Goal: Navigation & Orientation: Find specific page/section

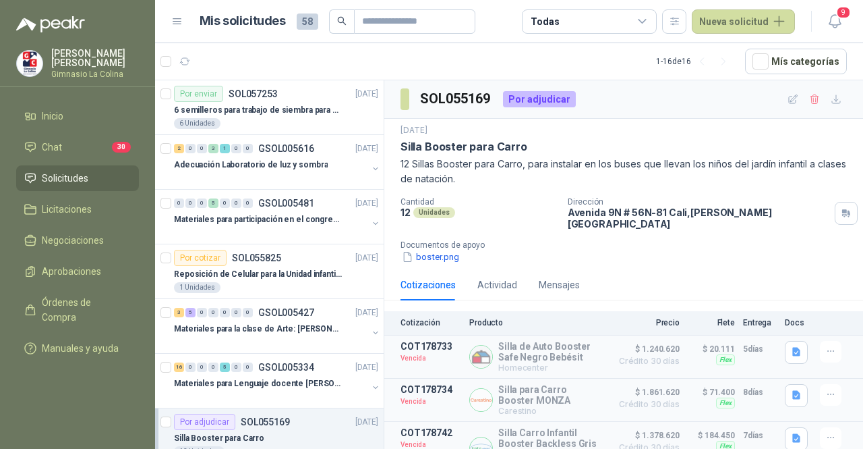
scroll to position [12, 0]
click at [282, 121] on div "6 Unidades" at bounding box center [276, 123] width 204 height 11
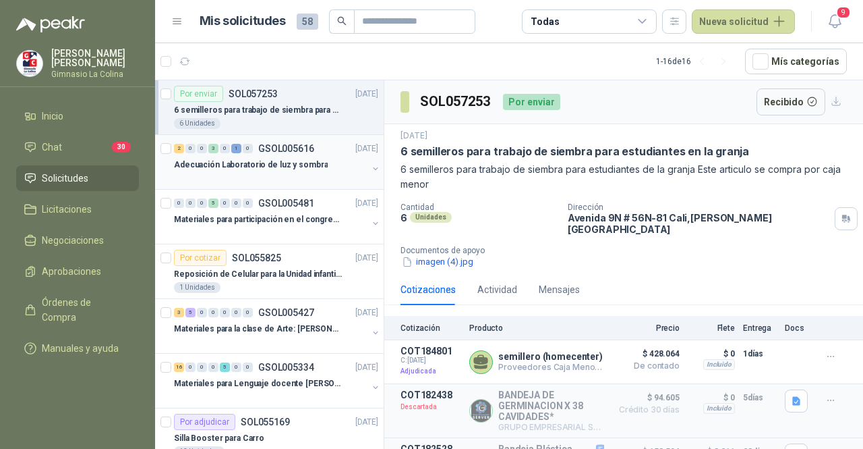
click at [284, 173] on div at bounding box center [271, 178] width 194 height 11
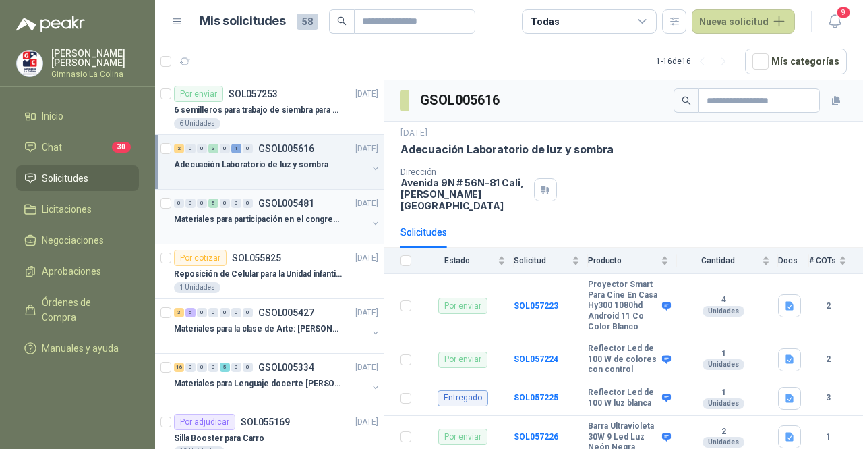
click at [294, 220] on p "Materiales para participación en el congreso, UI" at bounding box center [258, 219] width 168 height 13
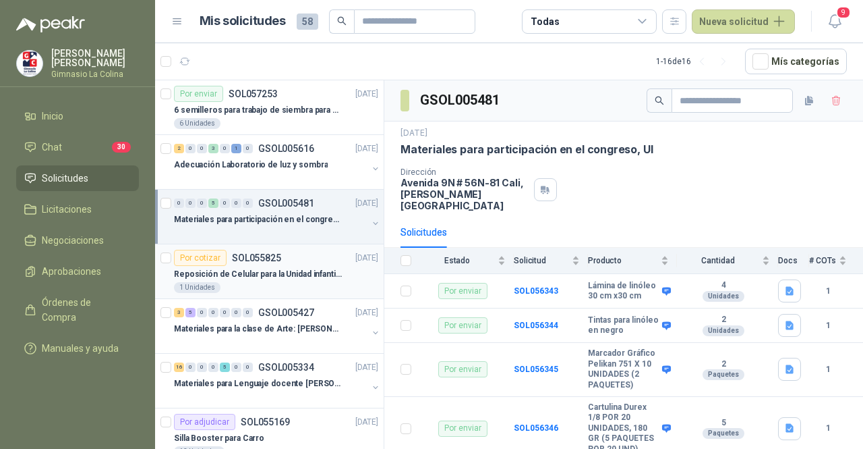
click at [284, 278] on p "Reposición de Celular para la Unidad infantil (con forro, y vidrio protector)" at bounding box center [258, 274] width 168 height 13
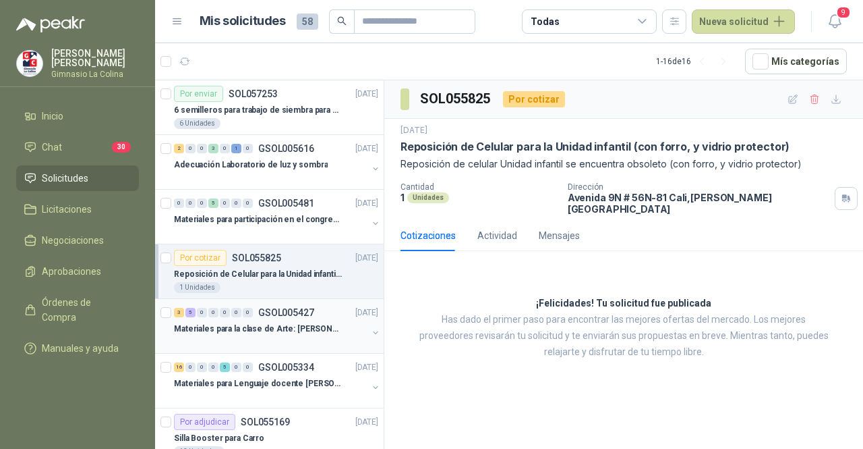
click at [290, 315] on p "GSOL005427" at bounding box center [286, 312] width 56 height 9
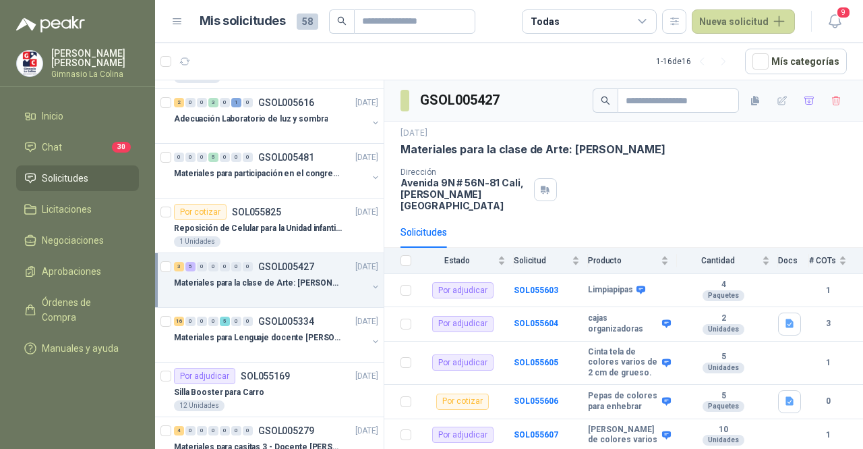
scroll to position [67, 0]
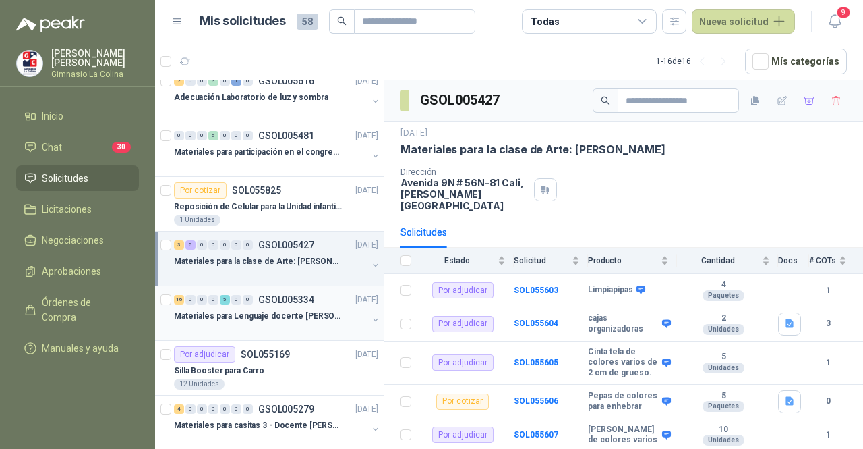
click at [291, 314] on p "Materiales para Lenguaje docente [PERSON_NAME]" at bounding box center [258, 316] width 168 height 13
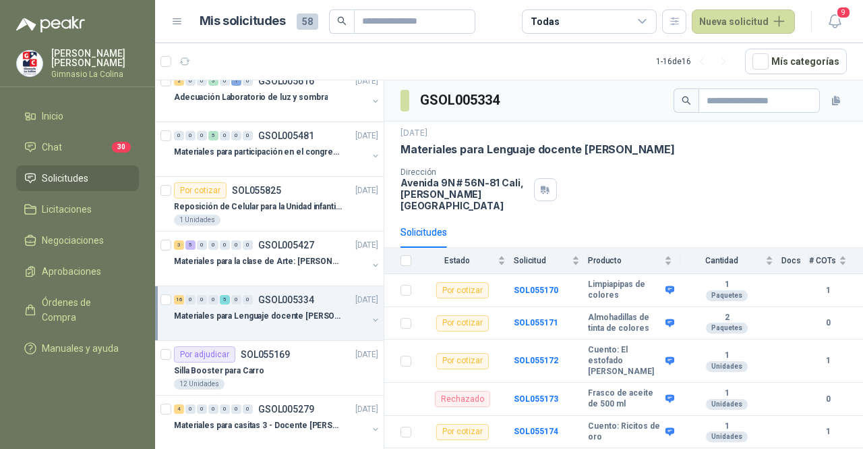
scroll to position [135, 0]
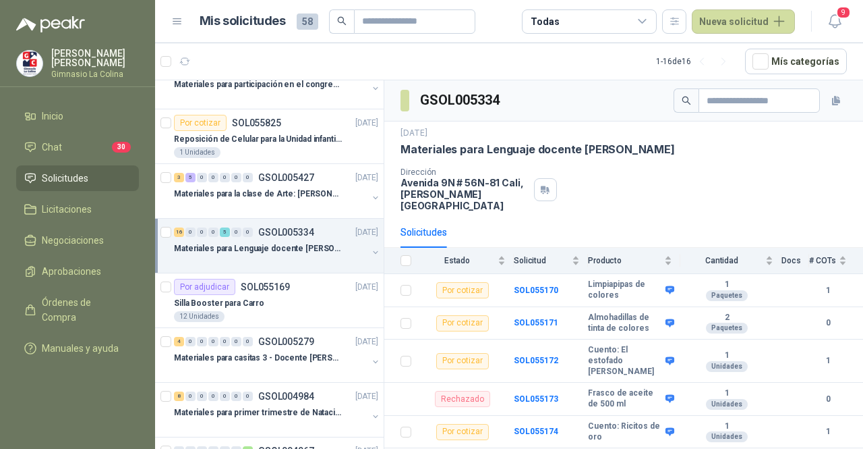
click at [291, 314] on div "12 Unidades" at bounding box center [276, 316] width 204 height 11
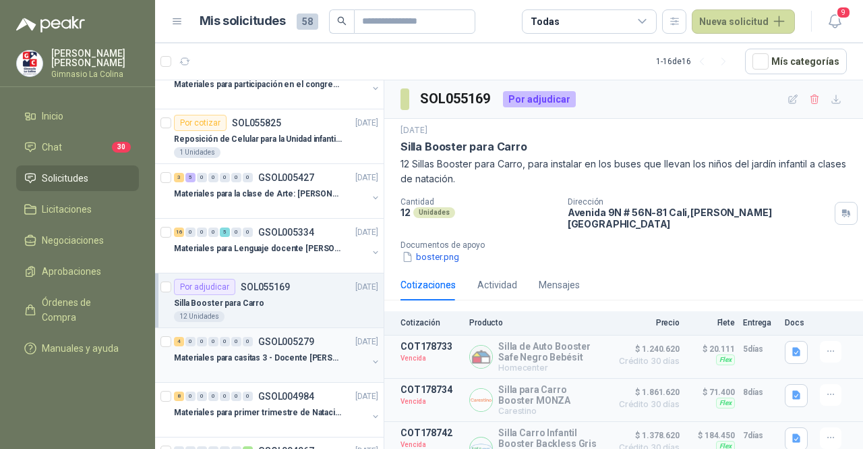
click at [292, 359] on p "Materiales para casitas 3 - Docente [PERSON_NAME]" at bounding box center [258, 357] width 168 height 13
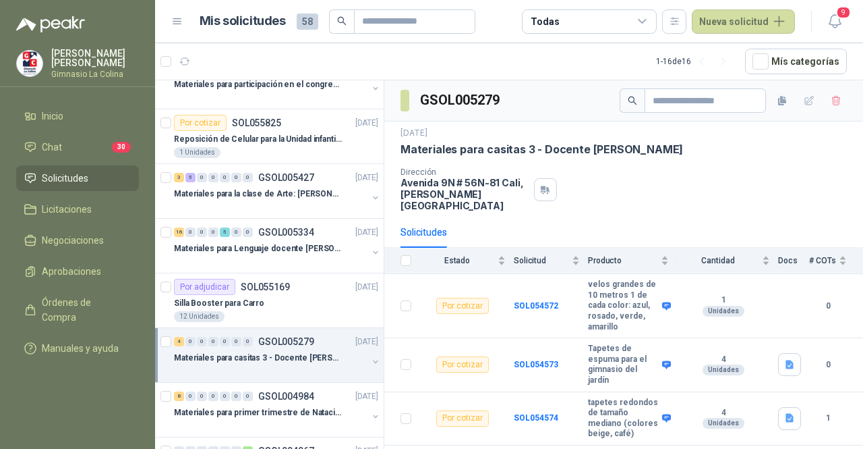
scroll to position [202, 0]
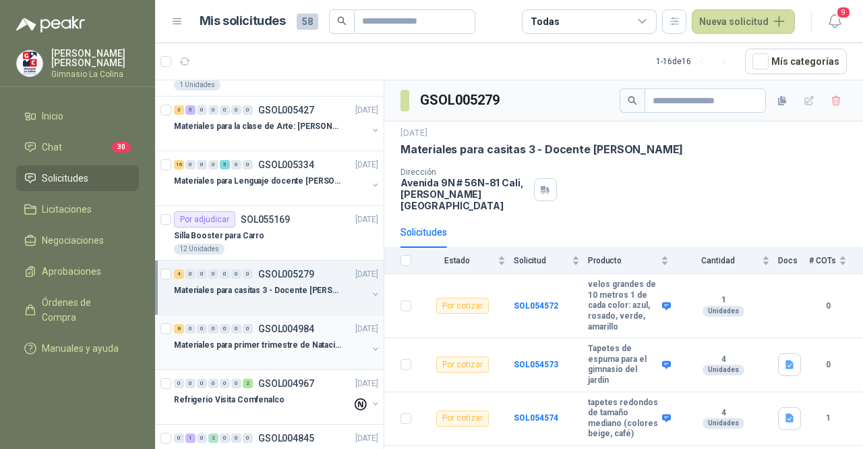
click at [305, 345] on p "Materiales para primer trimestre de Natación" at bounding box center [258, 345] width 168 height 13
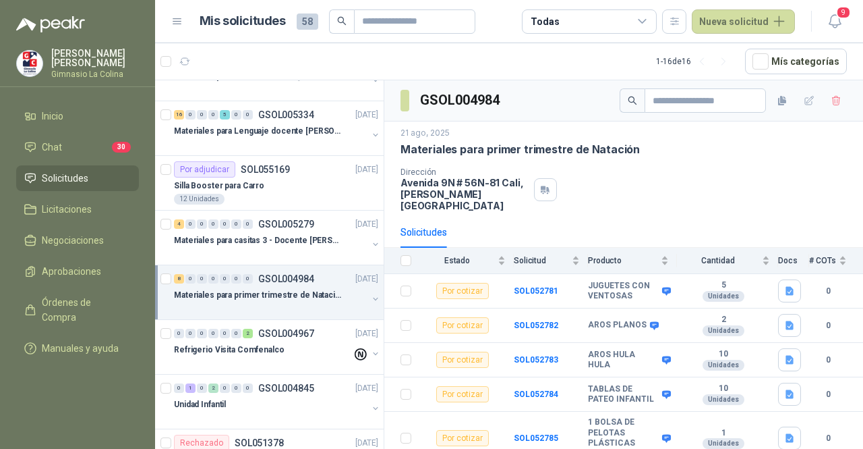
scroll to position [270, 0]
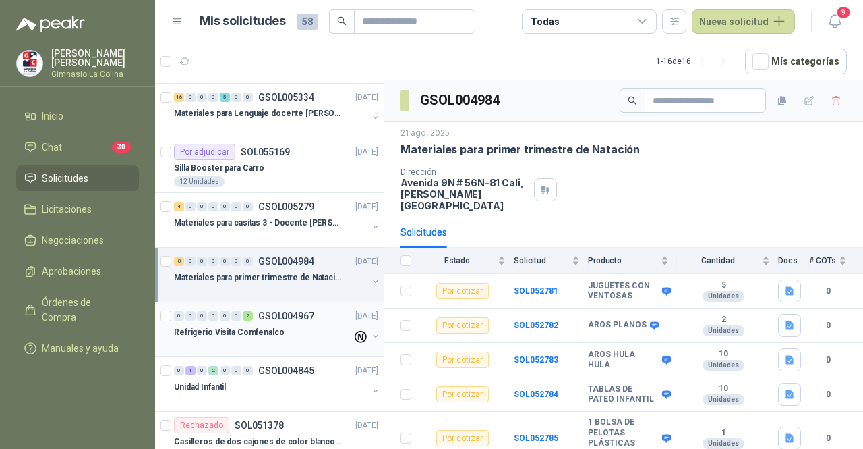
click at [305, 345] on div at bounding box center [263, 345] width 178 height 11
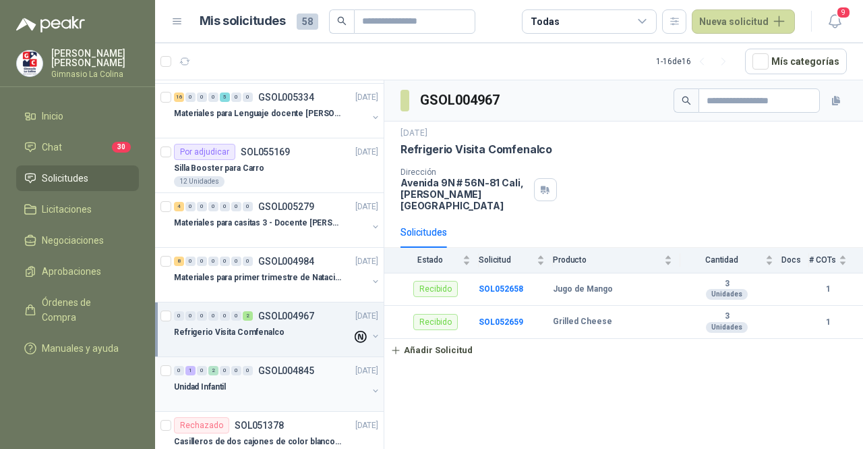
click at [296, 378] on div "Unidad Infantil" at bounding box center [271, 386] width 194 height 16
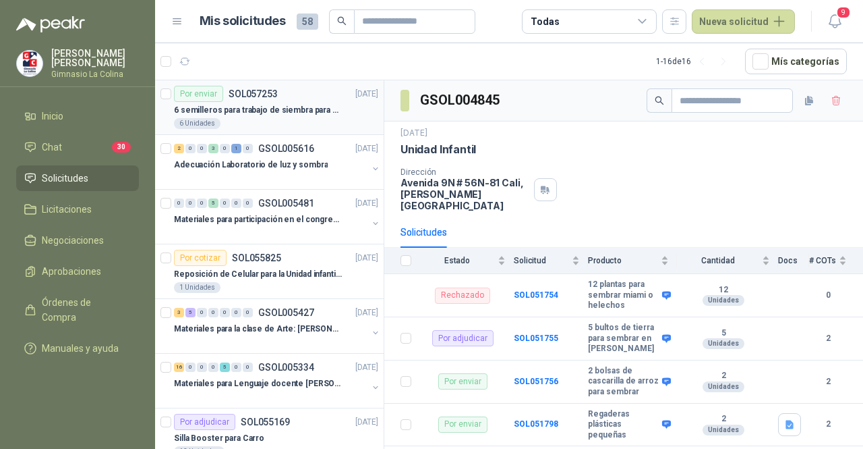
click at [304, 110] on p "6 semilleros para trabajo de siembra para estudiantes en la granja" at bounding box center [258, 110] width 168 height 13
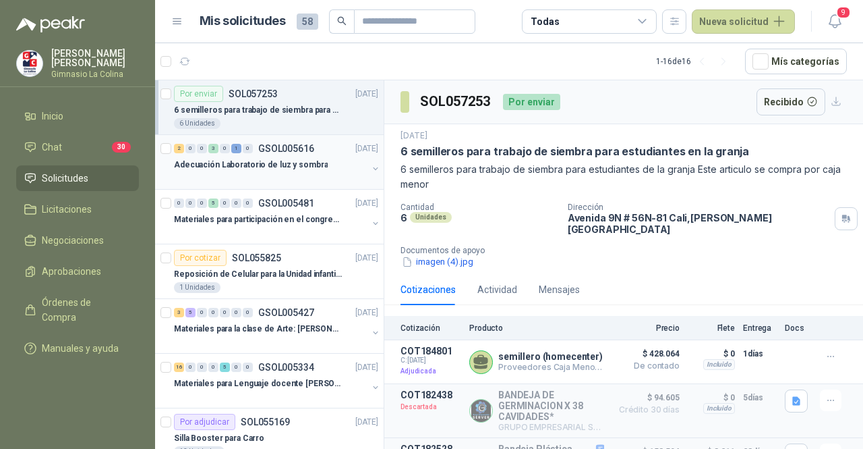
click at [294, 176] on div at bounding box center [271, 178] width 194 height 11
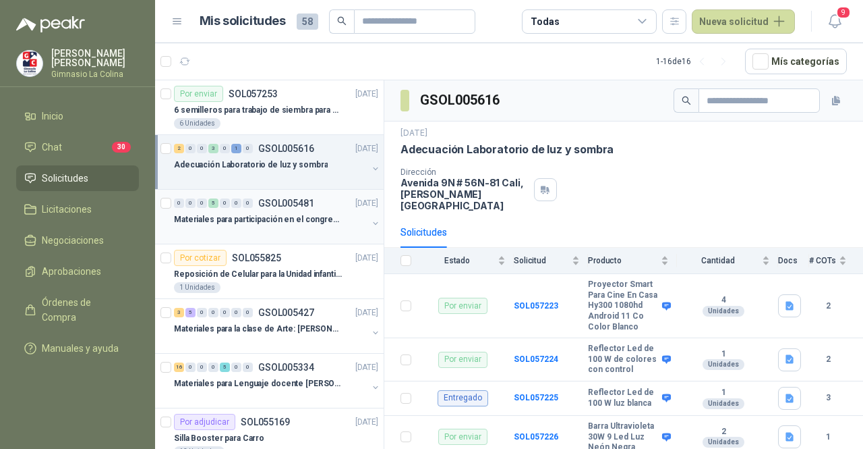
click at [292, 217] on p "Materiales para participación en el congreso, UI" at bounding box center [258, 219] width 168 height 13
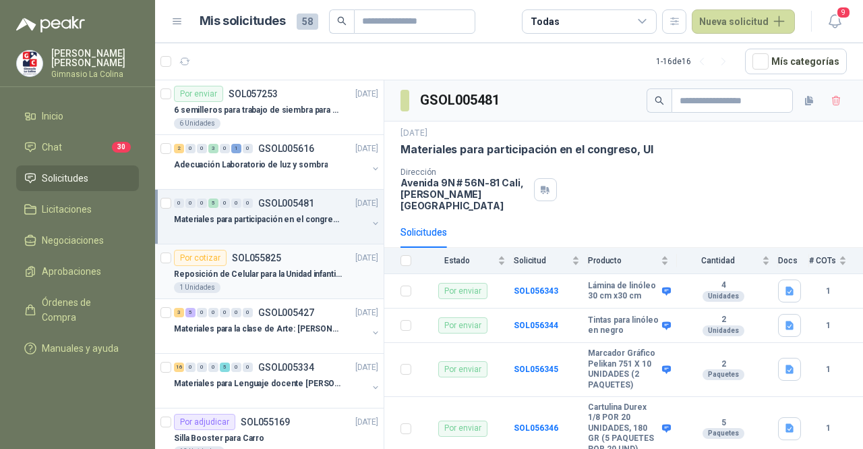
click at [286, 277] on p "Reposición de Celular para la Unidad infantil (con forro, y vidrio protector)" at bounding box center [258, 274] width 168 height 13
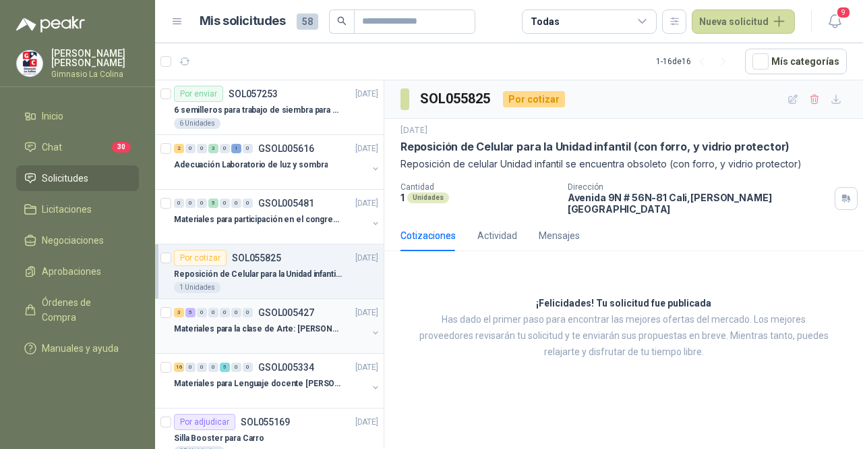
click at [272, 322] on p "Materiales para la clase de Arte: [PERSON_NAME]" at bounding box center [258, 328] width 168 height 13
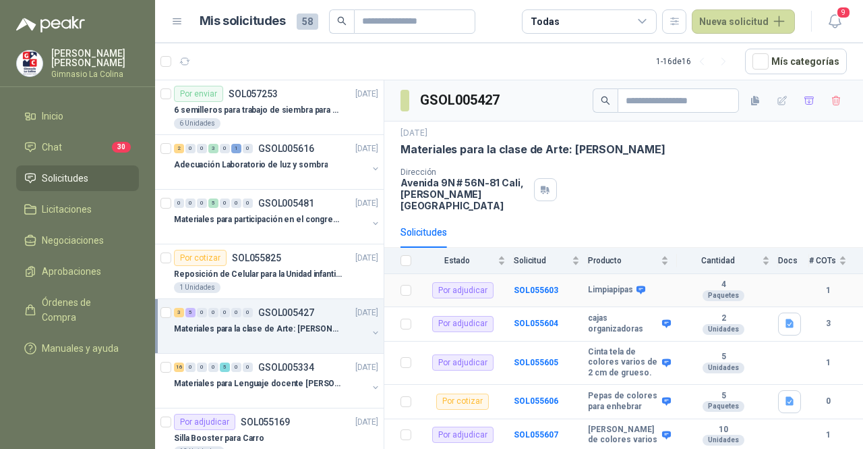
scroll to position [144, 0]
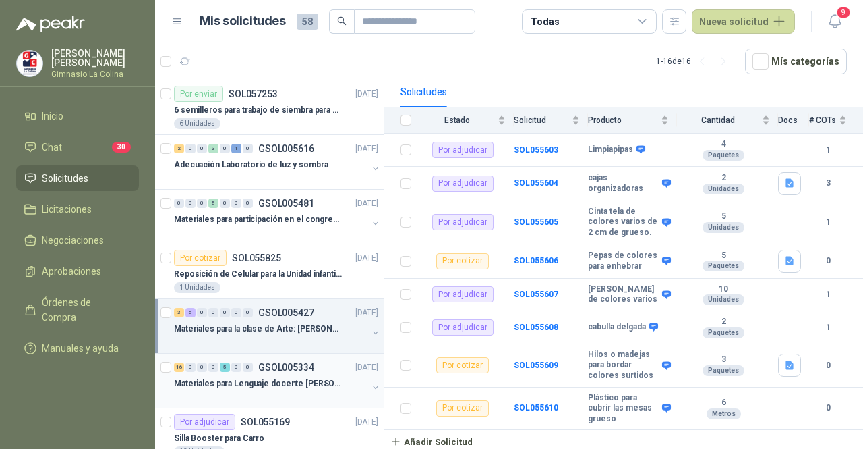
click at [297, 371] on div "16 0 0 0 5 0 0 GSOL005334 [DATE]" at bounding box center [277, 367] width 207 height 16
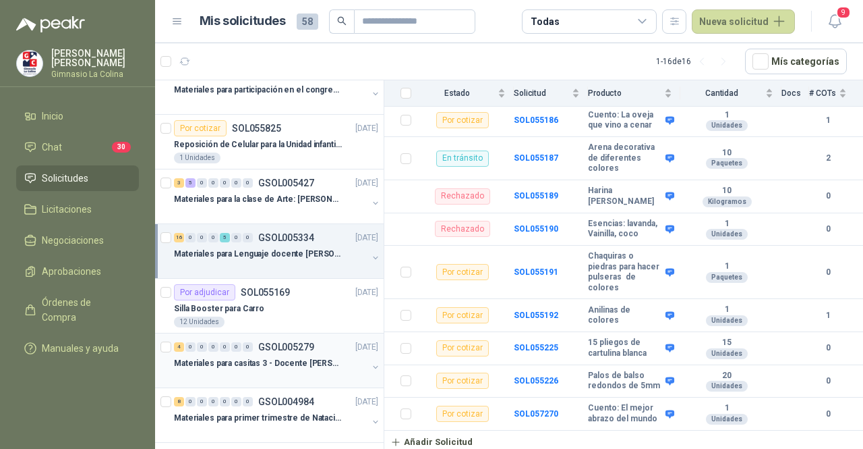
scroll to position [135, 0]
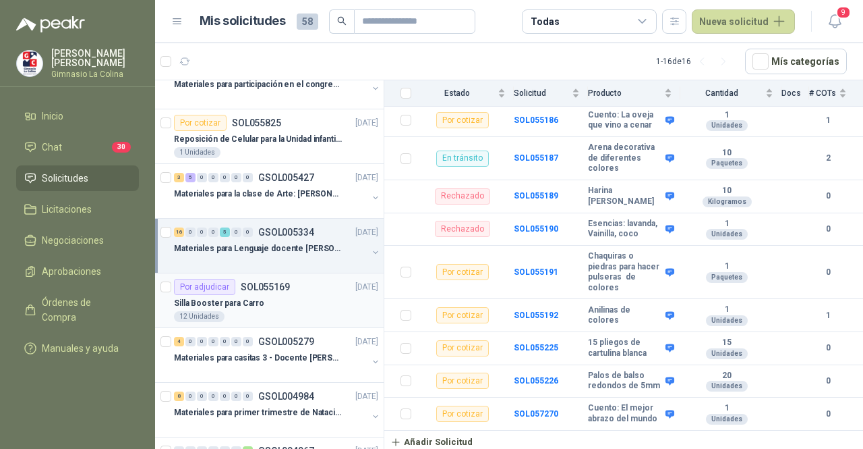
click at [299, 308] on div "Silla Booster para Carro" at bounding box center [276, 303] width 204 height 16
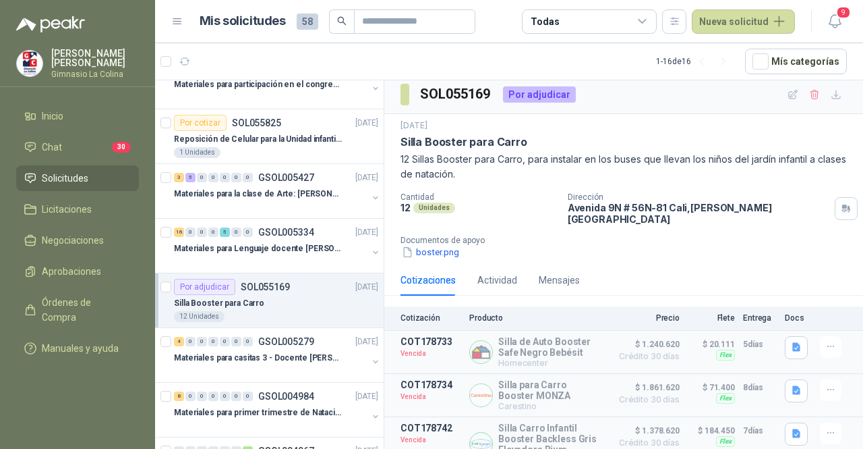
scroll to position [12, 0]
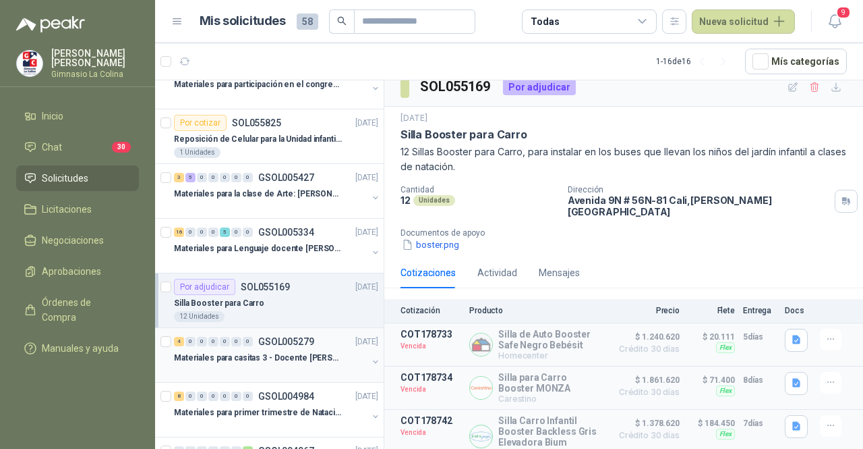
click at [302, 370] on div at bounding box center [271, 371] width 194 height 11
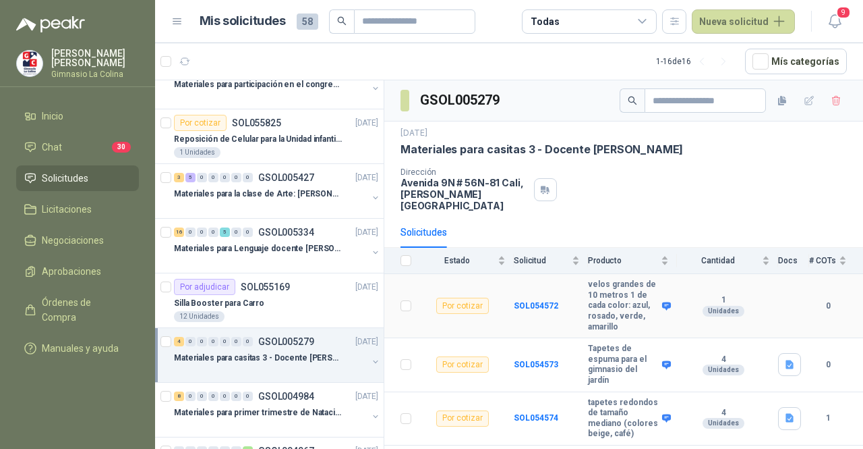
scroll to position [65, 0]
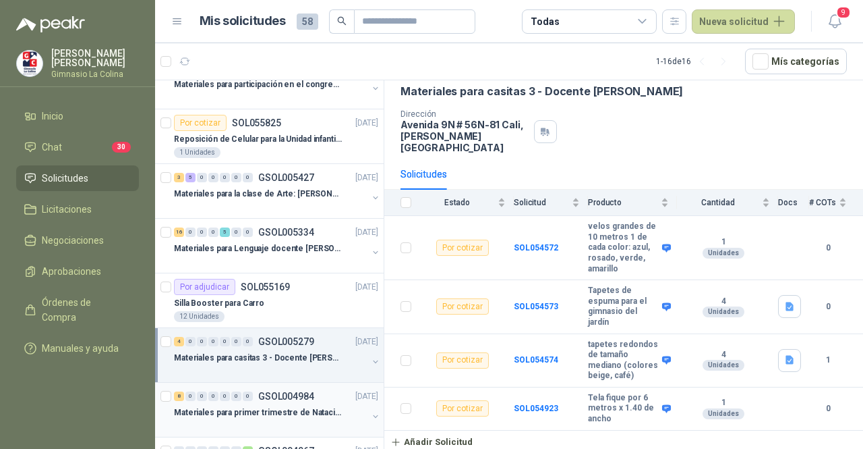
click at [292, 404] on div "Materiales para primer trimestre de Natación" at bounding box center [271, 412] width 194 height 16
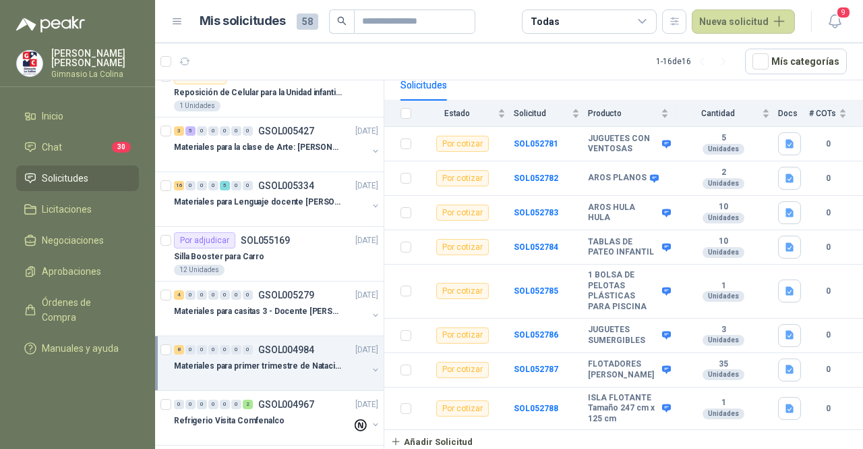
scroll to position [202, 0]
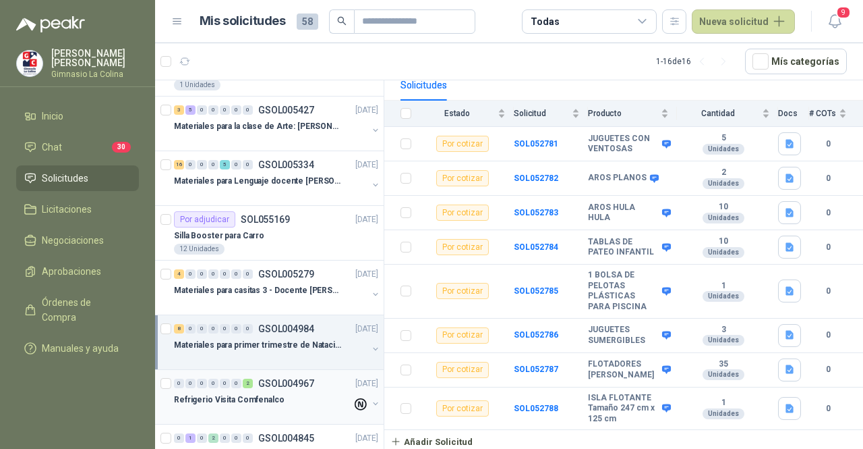
click at [241, 407] on div at bounding box center [263, 412] width 178 height 11
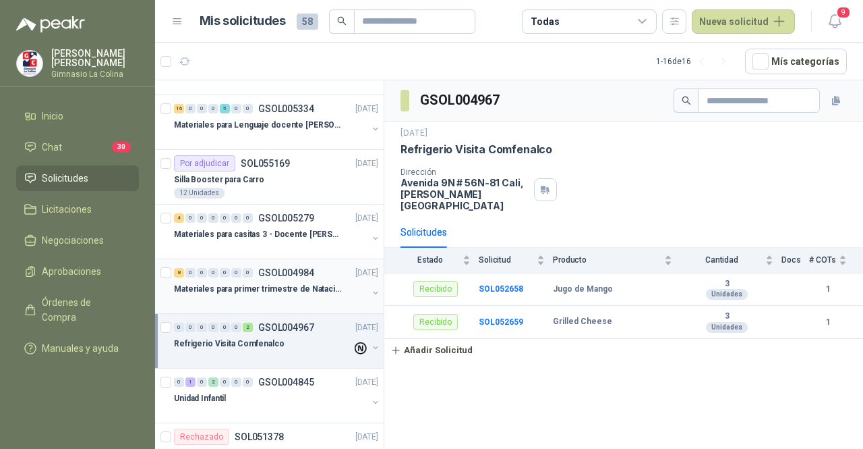
scroll to position [337, 0]
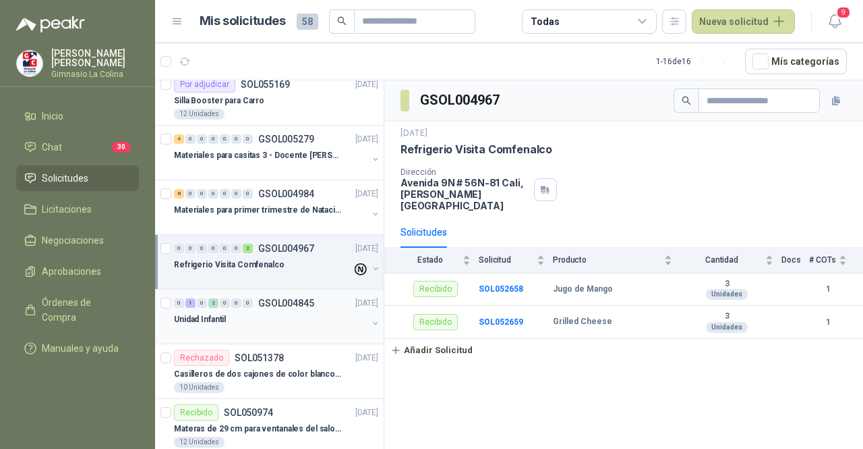
click at [258, 327] on div at bounding box center [271, 332] width 194 height 11
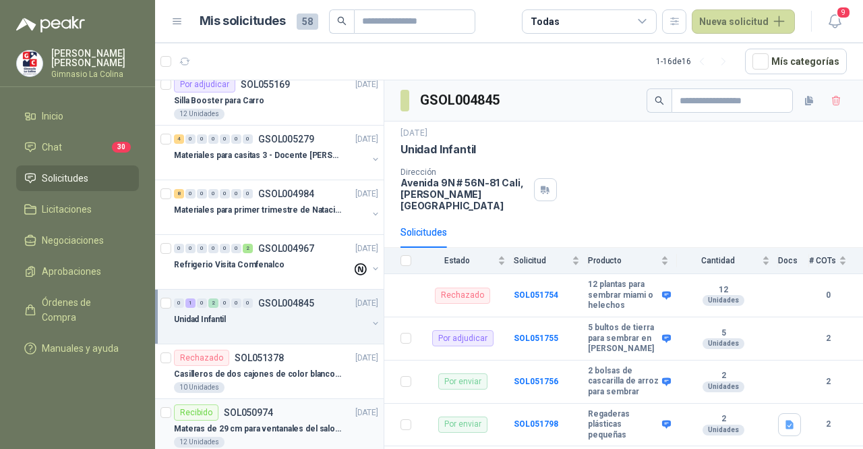
click at [260, 404] on div "Recibido SOL050974" at bounding box center [223, 412] width 99 height 16
